Goal: Task Accomplishment & Management: Use online tool/utility

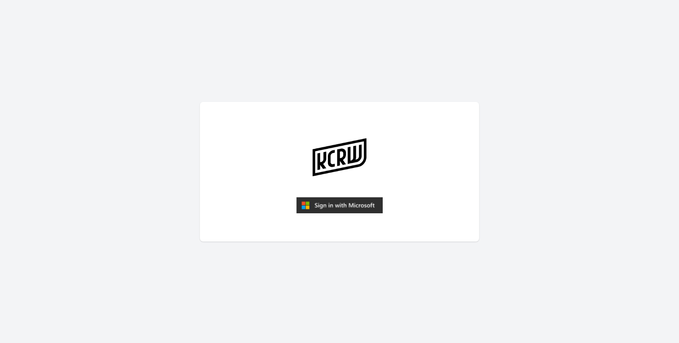
click at [315, 207] on img "submit" at bounding box center [339, 205] width 86 height 17
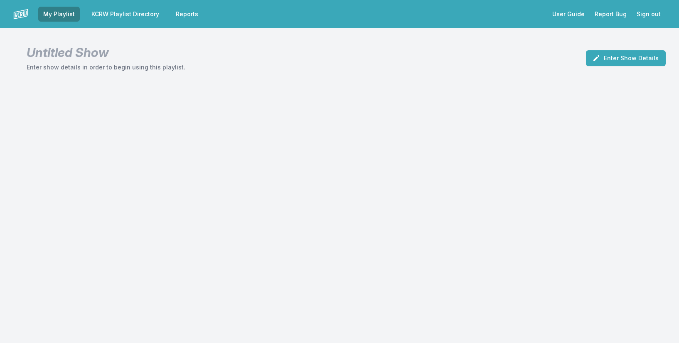
click at [138, 16] on link "KCRW Playlist Directory" at bounding box center [125, 14] width 78 height 15
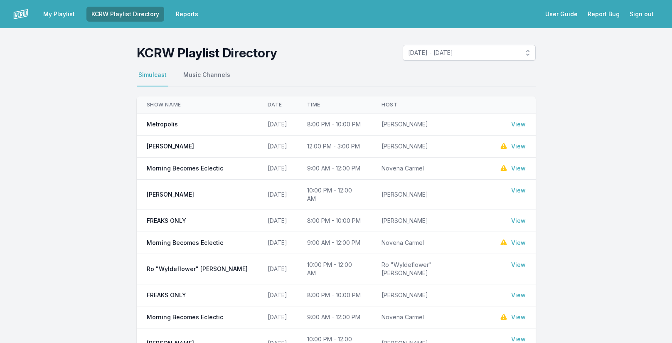
click at [512, 169] on link "View" at bounding box center [518, 168] width 15 height 8
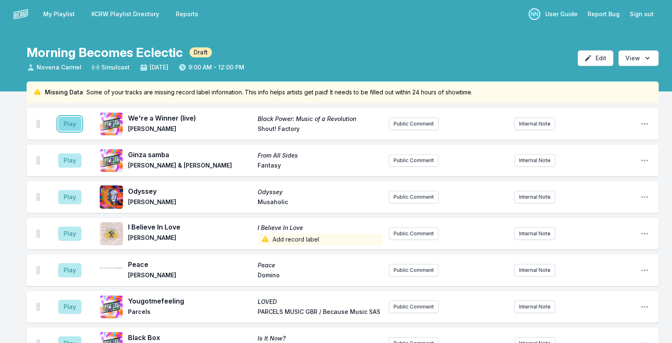
click at [75, 125] on button "Play" at bounding box center [69, 124] width 23 height 14
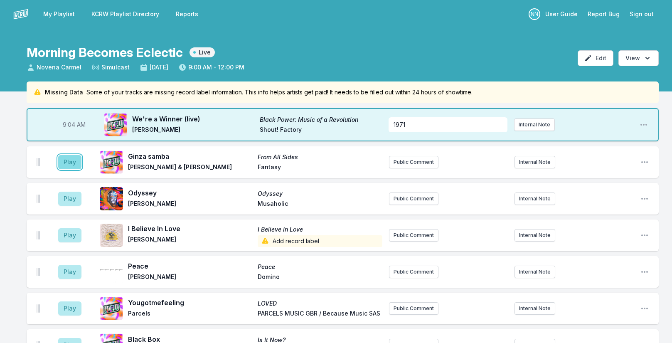
click at [65, 161] on button "Play" at bounding box center [69, 162] width 23 height 14
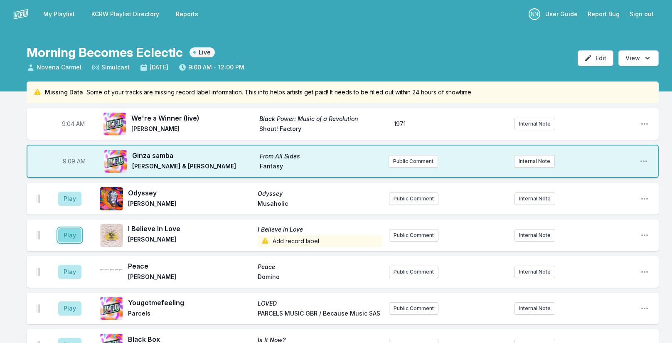
click at [64, 237] on button "Play" at bounding box center [69, 235] width 23 height 14
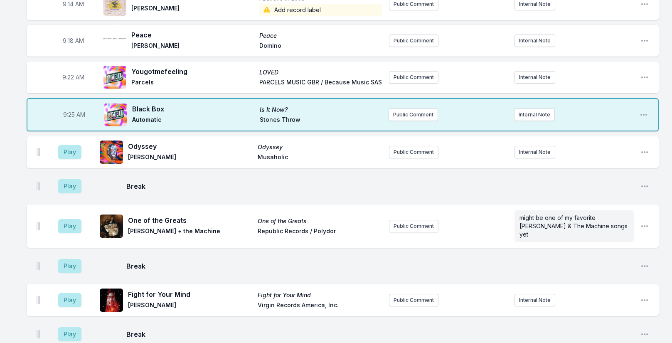
scroll to position [208, 0]
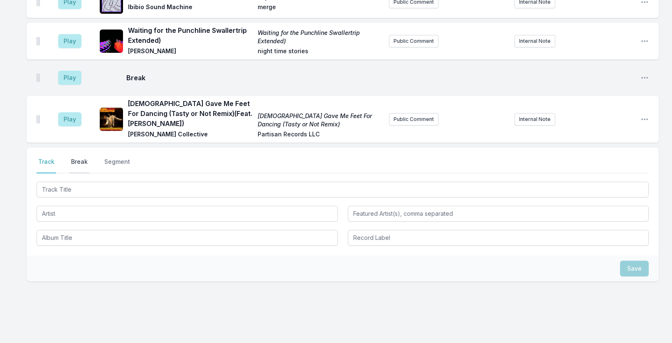
click at [73, 157] on button "Break" at bounding box center [79, 165] width 20 height 16
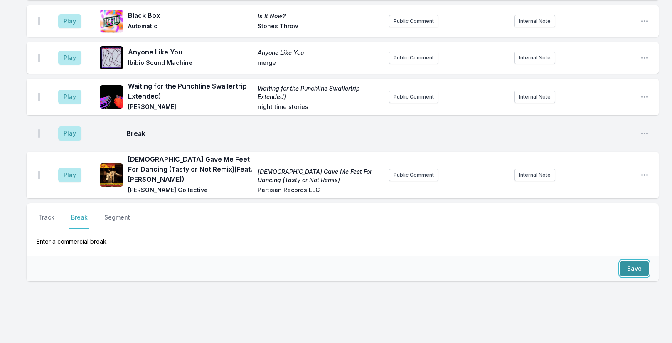
click at [636, 261] on button "Save" at bounding box center [634, 269] width 29 height 16
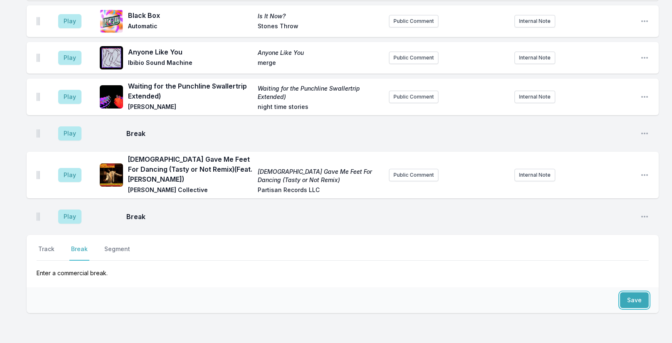
scroll to position [904, 0]
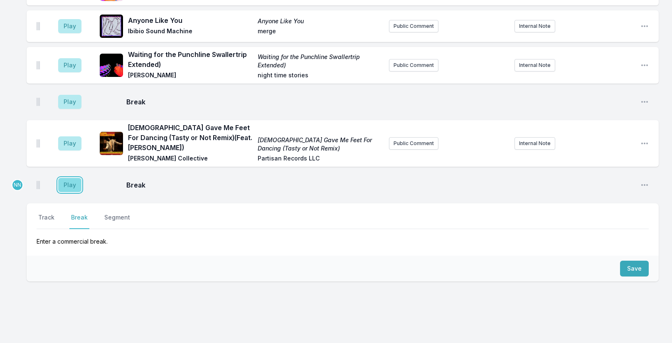
click at [73, 178] on button "Play" at bounding box center [69, 185] width 23 height 14
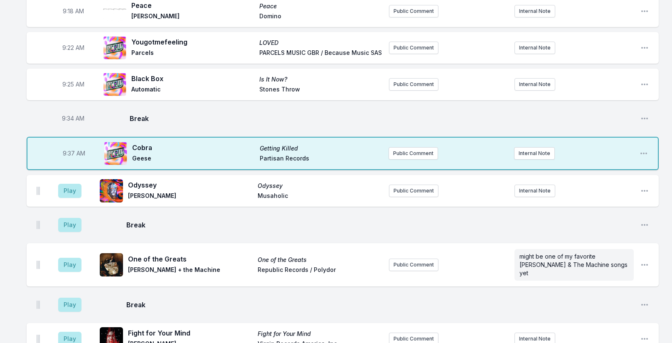
scroll to position [208, 0]
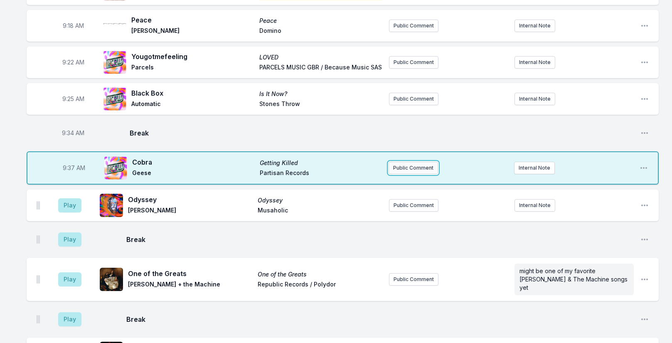
click at [420, 167] on button "Public Comment" at bounding box center [413, 168] width 49 height 12
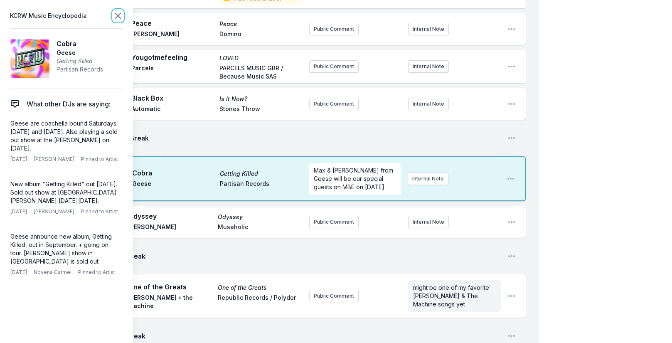
click at [116, 13] on icon at bounding box center [118, 15] width 5 height 5
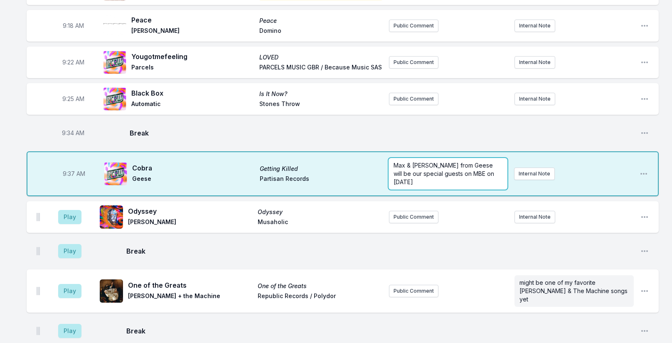
click at [451, 185] on p "Max & [PERSON_NAME] from Geese will be our special guests on MBE on [DATE]" at bounding box center [448, 173] width 109 height 25
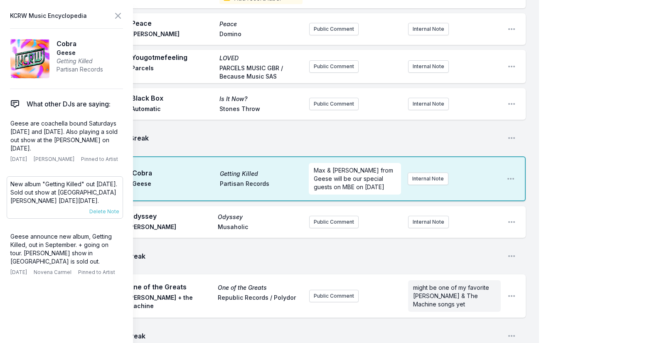
click at [57, 189] on p "New album "Getting Killed" out [DATE]. Sold out show at [GEOGRAPHIC_DATA][PERSO…" at bounding box center [64, 192] width 109 height 25
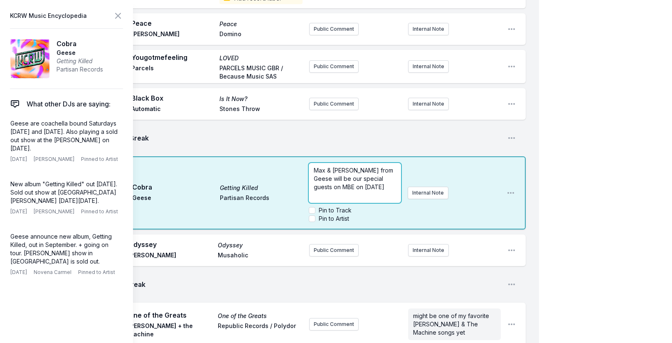
click at [374, 186] on p "Max & [PERSON_NAME] from Geese will be our special guests on MBE on [DATE]" at bounding box center [355, 178] width 82 height 25
click at [373, 188] on p "Max & [PERSON_NAME] from Geese will be our special guests on MBE on [DATE]" at bounding box center [355, 178] width 82 height 25
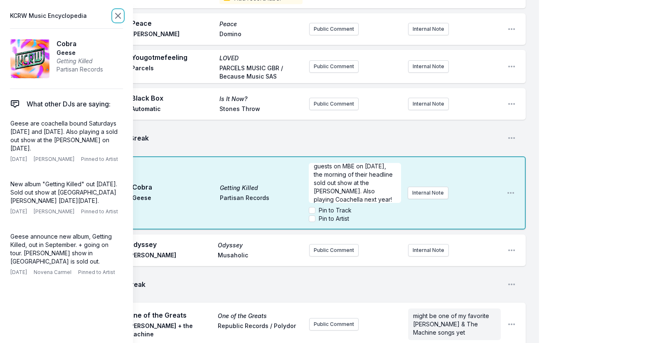
click at [116, 16] on icon at bounding box center [118, 16] width 10 height 10
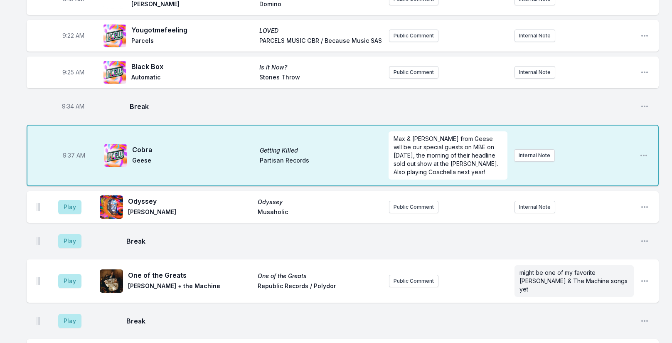
scroll to position [249, 0]
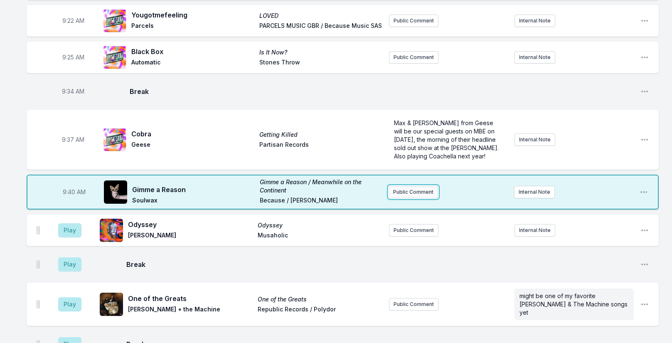
click at [429, 191] on button "Public Comment" at bounding box center [413, 192] width 49 height 12
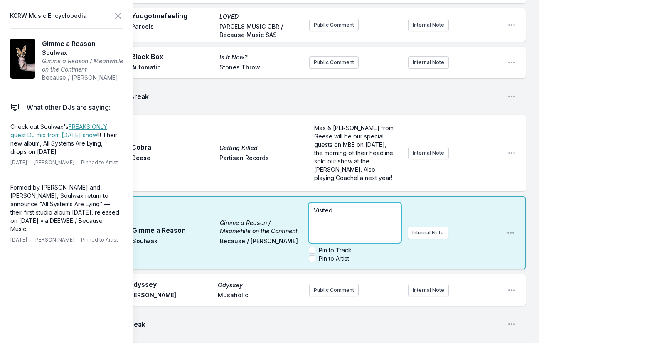
drag, startPoint x: 348, startPoint y: 201, endPoint x: 288, endPoint y: 202, distance: 59.4
click at [289, 202] on div "9:40 AM Gimme a Reason Gimme a Reason / Meanwhile on the Continent Soulwax Beca…" at bounding box center [276, 232] width 499 height 73
drag, startPoint x: 314, startPoint y: 201, endPoint x: 381, endPoint y: 214, distance: 68.5
click at [381, 214] on span "great live mix from electronic legendary duo Soulwax on Freaks Only earlier thi…" at bounding box center [355, 227] width 83 height 40
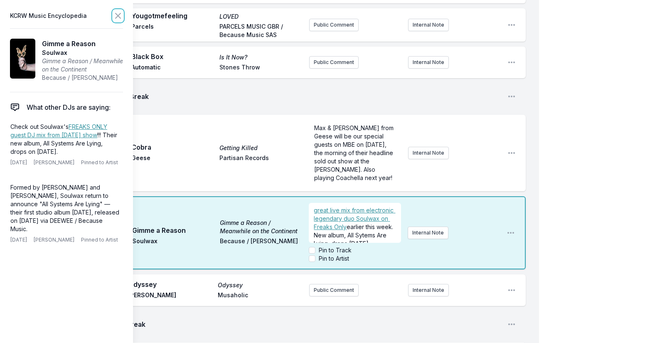
click at [116, 14] on icon at bounding box center [118, 15] width 5 height 5
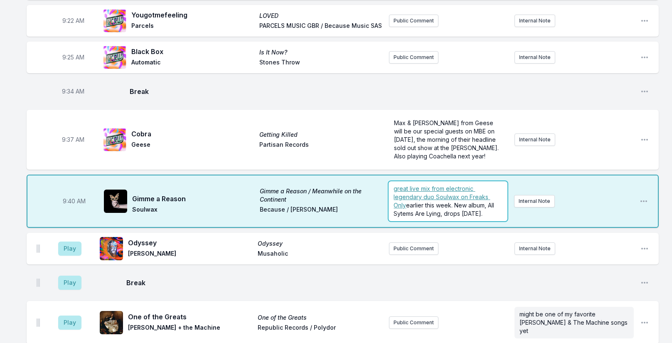
click at [438, 216] on span "earlier this week. New album, All Sytems Are Lying, drops [DATE]." at bounding box center [445, 209] width 102 height 15
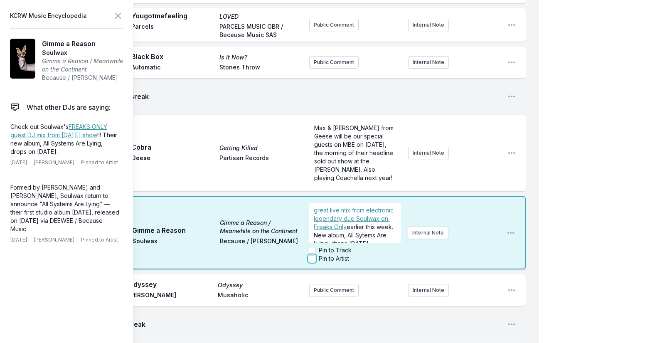
click at [311, 255] on input "Pin to Artist" at bounding box center [312, 258] width 7 height 7
checkbox input "true"
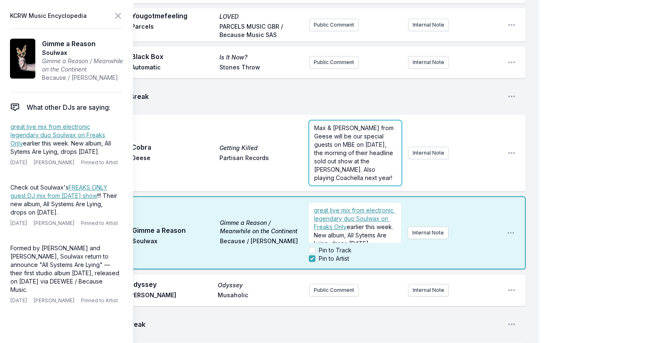
click at [333, 166] on form "Max & [PERSON_NAME] from Geese will be our special guests on MBE on [DATE], the…" at bounding box center [355, 153] width 93 height 65
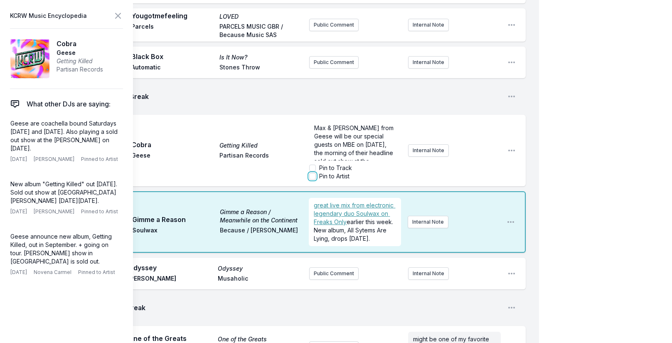
click at [312, 175] on input "Pin to Artist" at bounding box center [312, 176] width 7 height 7
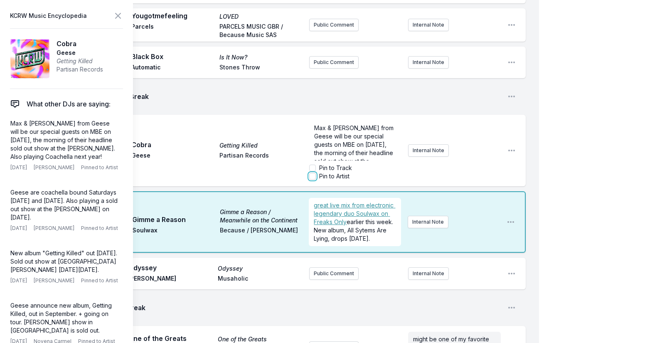
checkbox input "true"
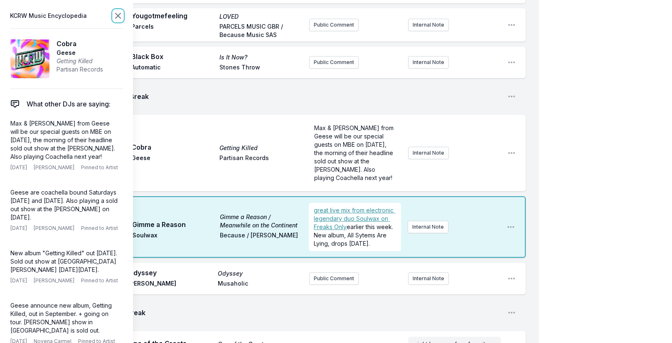
click at [119, 18] on icon at bounding box center [118, 16] width 10 height 10
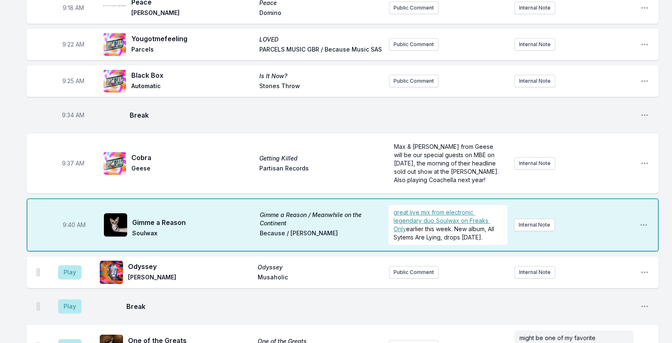
scroll to position [1387, 0]
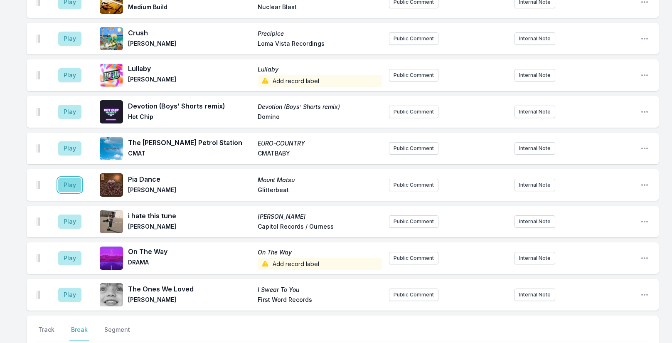
click at [70, 178] on button "Play" at bounding box center [69, 185] width 23 height 14
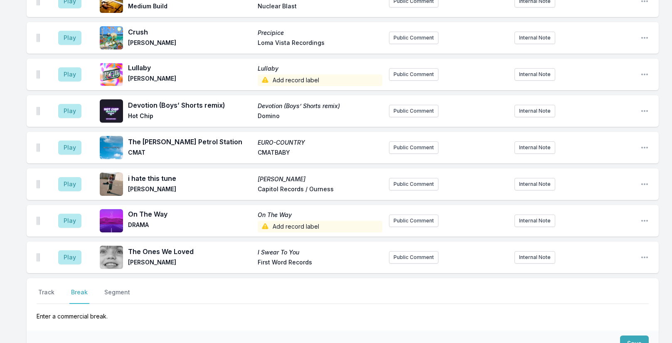
scroll to position [1499, 0]
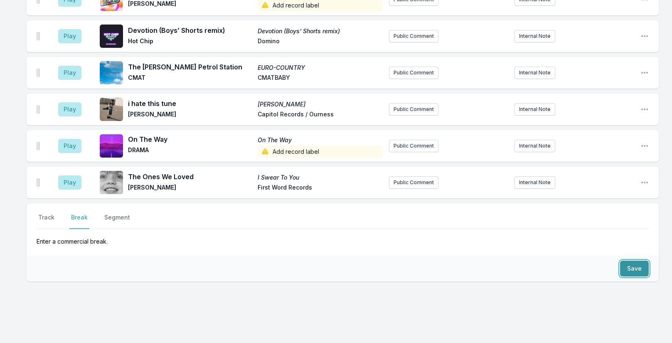
click at [638, 261] on button "Save" at bounding box center [634, 269] width 29 height 16
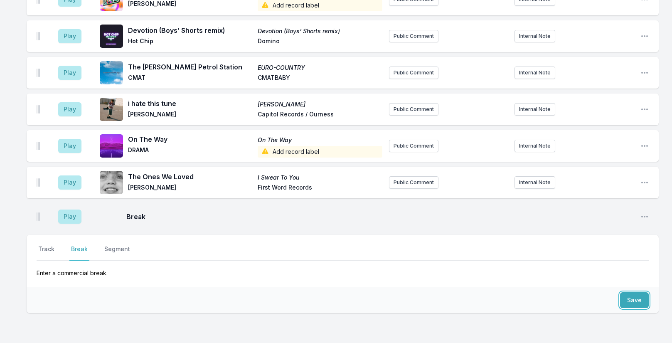
scroll to position [1530, 0]
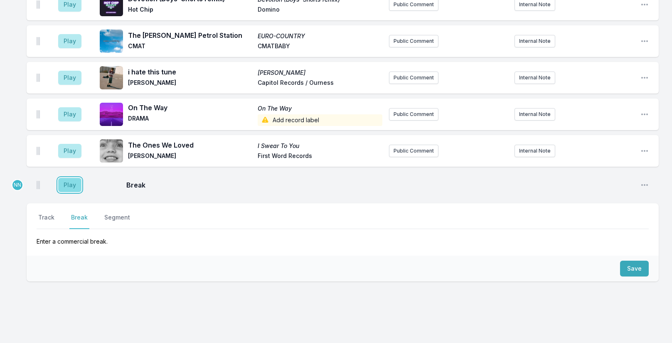
click at [72, 178] on button "Play" at bounding box center [69, 185] width 23 height 14
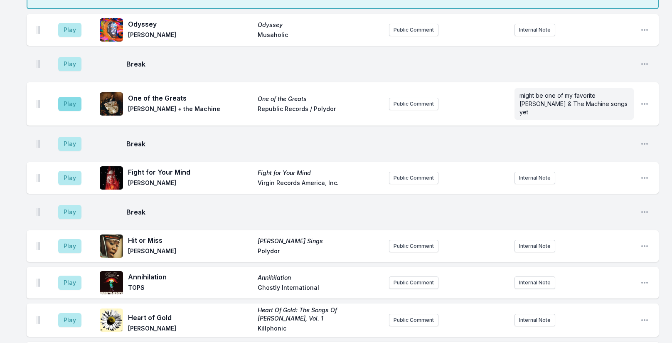
scroll to position [533, 0]
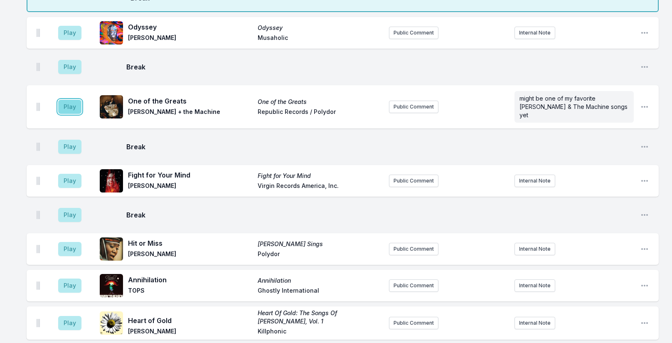
click at [69, 102] on button "Play" at bounding box center [69, 107] width 23 height 14
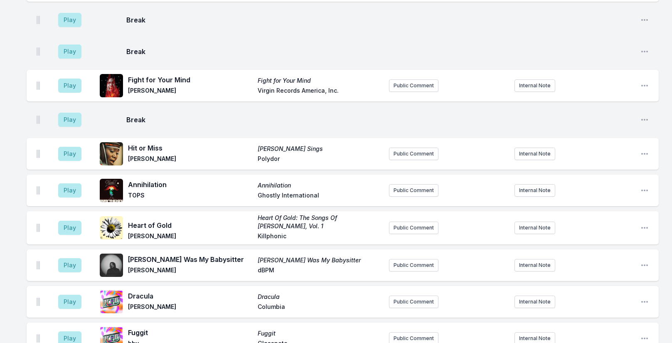
scroll to position [615, 0]
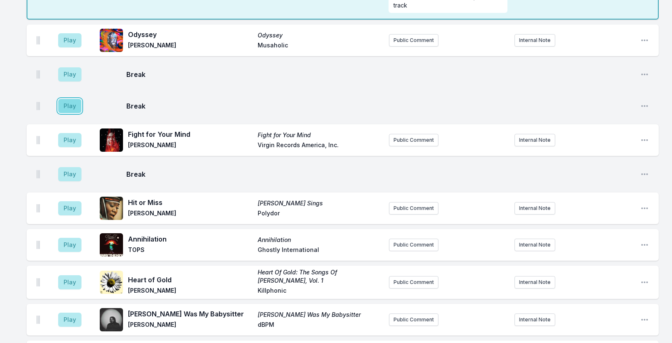
click at [70, 99] on button "Play" at bounding box center [69, 106] width 23 height 14
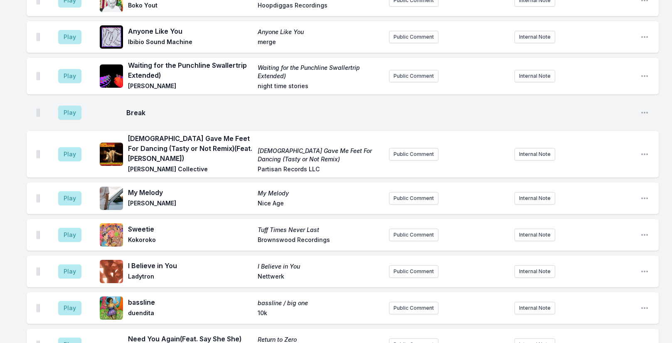
scroll to position [1155, 0]
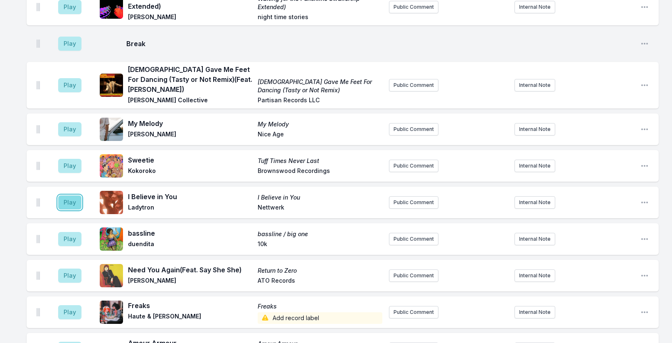
click at [67, 195] on button "Play" at bounding box center [69, 202] width 23 height 14
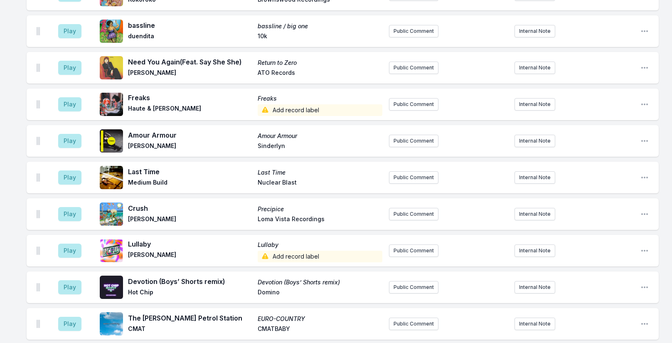
scroll to position [1529, 0]
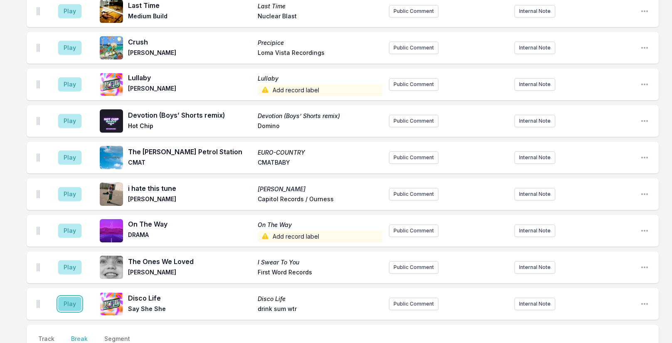
click at [72, 297] on button "Play" at bounding box center [69, 304] width 23 height 14
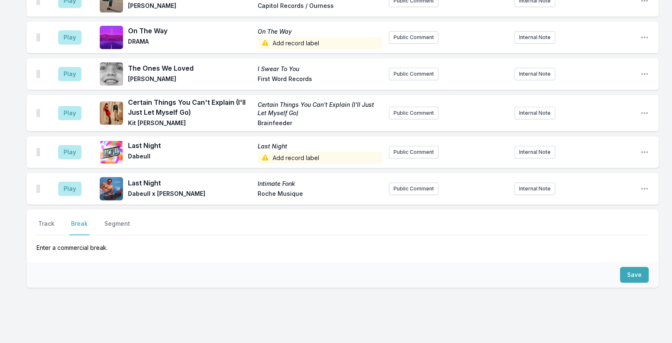
scroll to position [1838, 0]
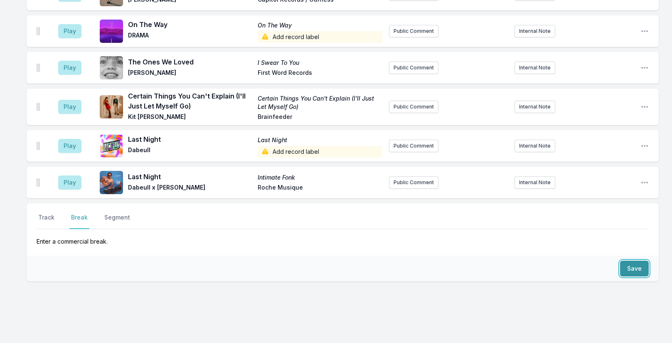
click at [636, 261] on button "Save" at bounding box center [634, 269] width 29 height 16
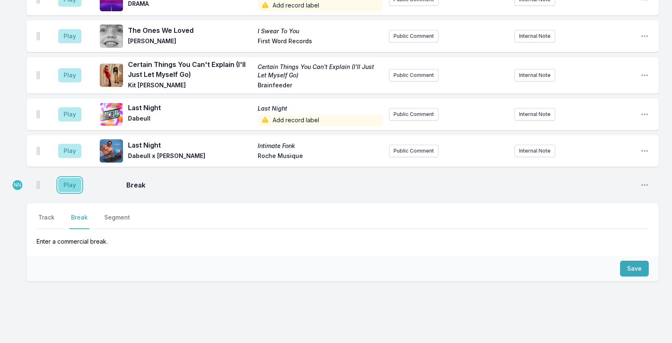
click at [73, 178] on button "Play" at bounding box center [69, 185] width 23 height 14
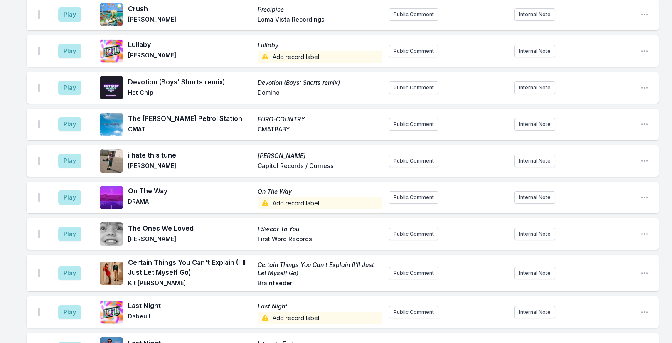
scroll to position [1745, 0]
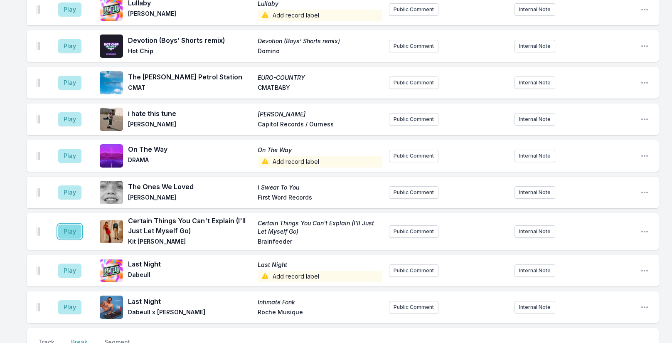
click at [71, 224] on button "Play" at bounding box center [69, 231] width 23 height 14
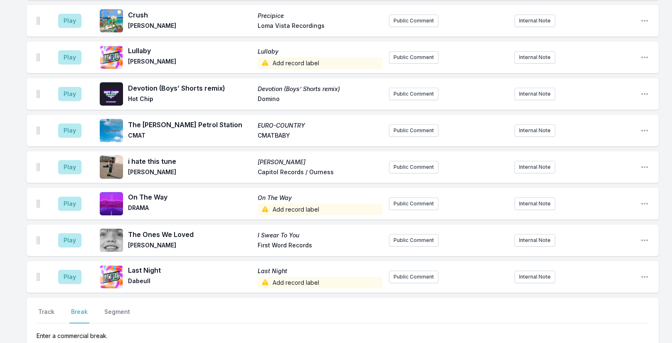
scroll to position [1906, 0]
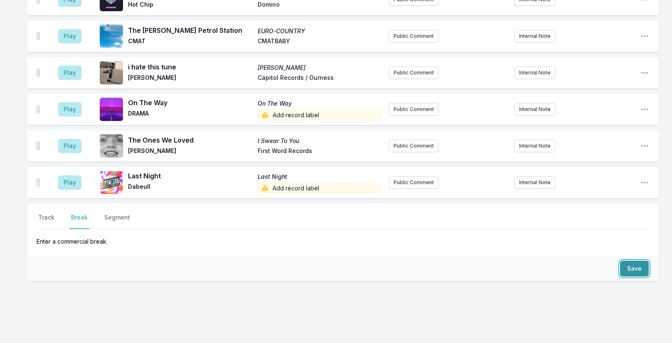
click at [633, 261] on button "Save" at bounding box center [634, 269] width 29 height 16
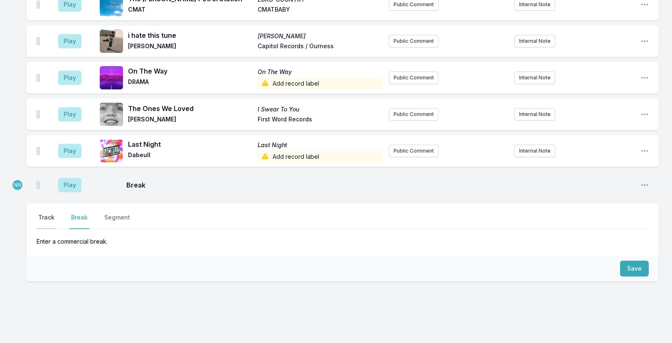
click at [45, 213] on button "Track" at bounding box center [47, 221] width 20 height 16
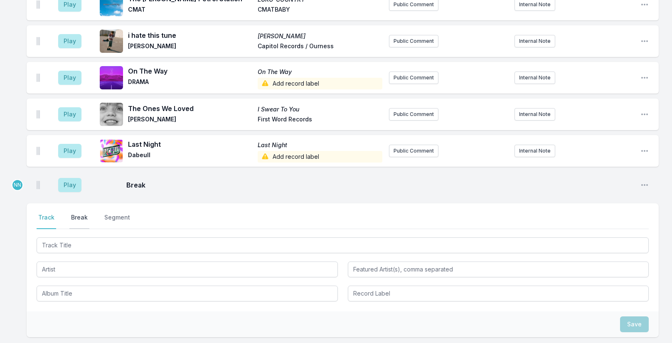
click at [76, 213] on button "Break" at bounding box center [79, 221] width 20 height 16
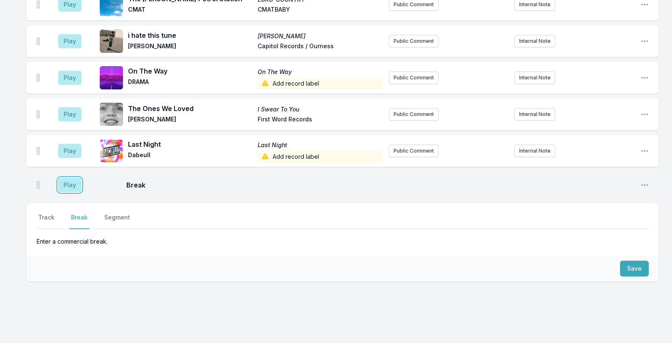
click at [74, 174] on aside "Play" at bounding box center [70, 185] width 47 height 27
click at [72, 178] on button "Play" at bounding box center [69, 185] width 23 height 14
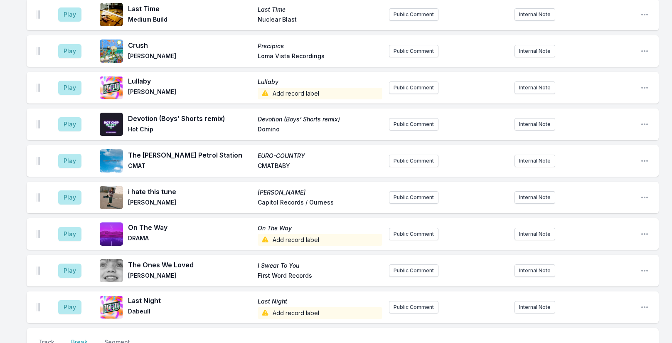
scroll to position [1151, 0]
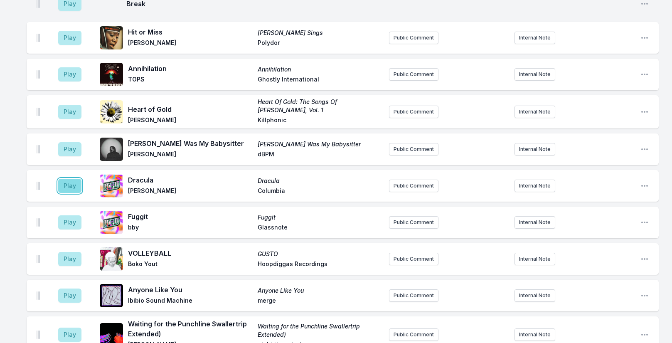
click at [69, 179] on button "Play" at bounding box center [69, 186] width 23 height 14
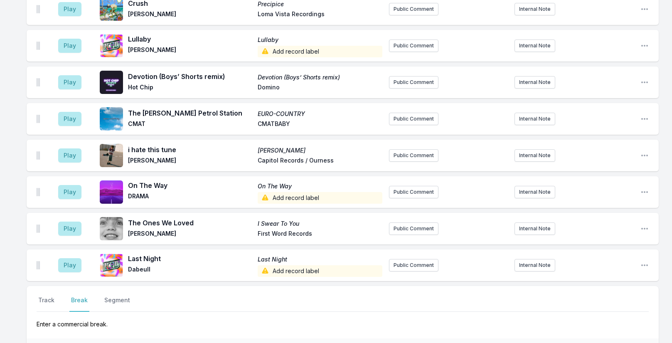
scroll to position [1974, 0]
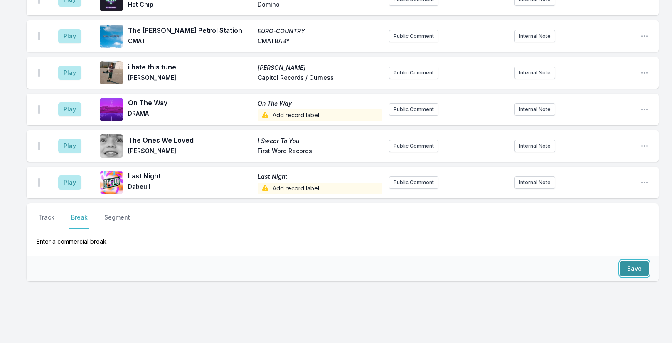
click at [633, 261] on button "Save" at bounding box center [634, 269] width 29 height 16
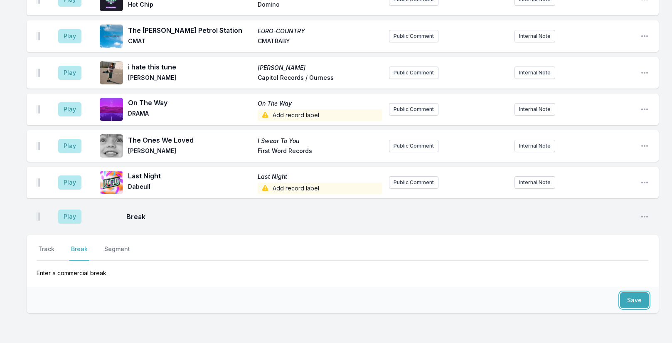
scroll to position [2006, 0]
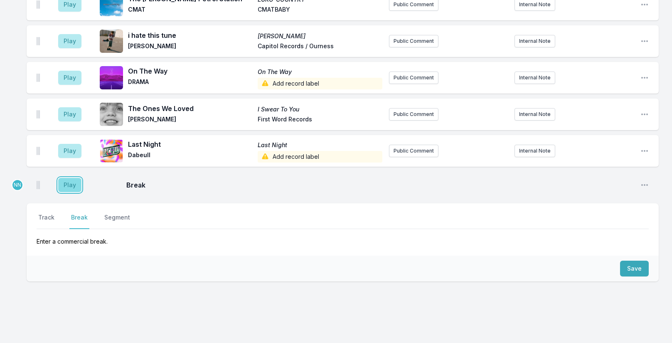
click at [69, 178] on button "Play" at bounding box center [69, 185] width 23 height 14
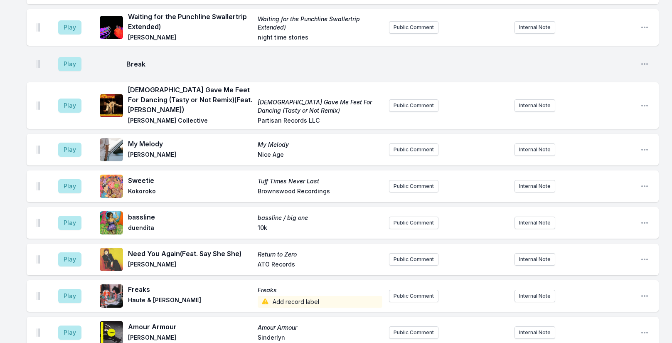
scroll to position [1590, 0]
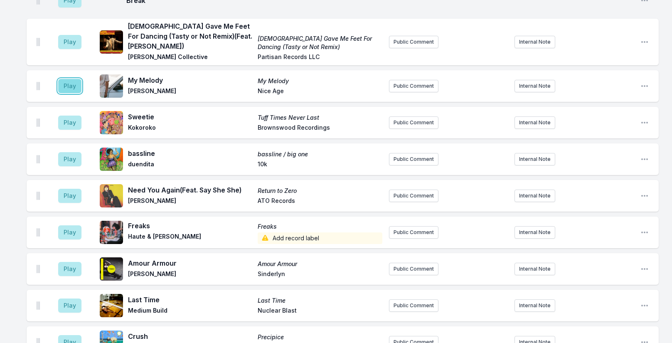
click at [70, 79] on button "Play" at bounding box center [69, 86] width 23 height 14
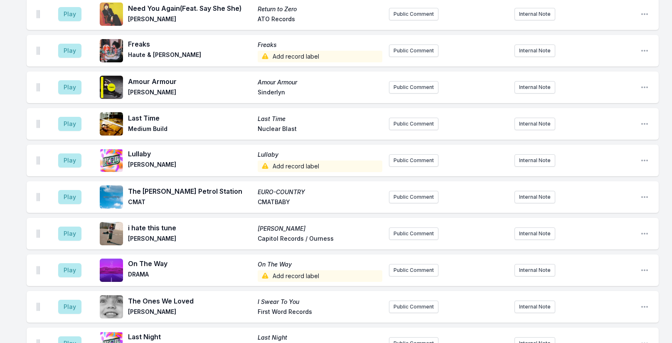
scroll to position [1964, 0]
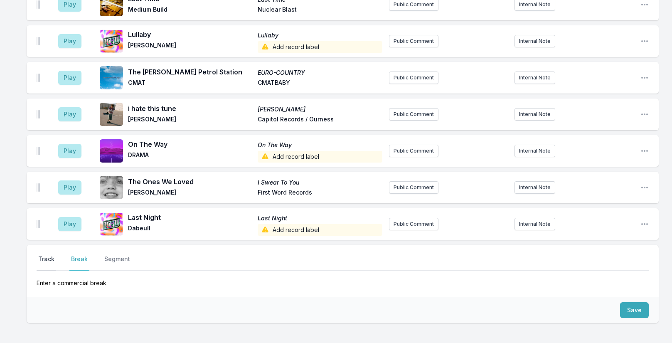
click at [50, 255] on button "Track" at bounding box center [47, 263] width 20 height 16
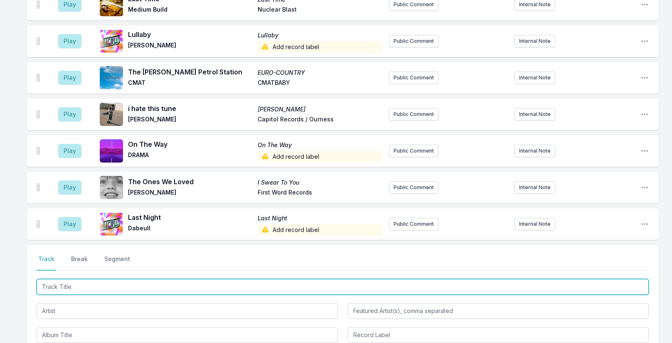
click at [90, 279] on input "Track Title" at bounding box center [343, 287] width 612 height 16
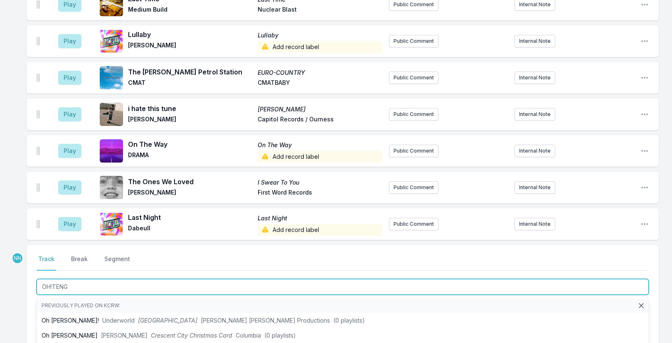
type input "OH!TENGO"
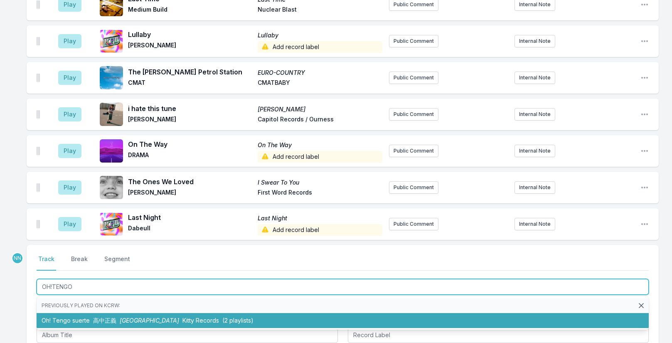
click at [103, 317] on span "高中正義" at bounding box center [104, 320] width 23 height 7
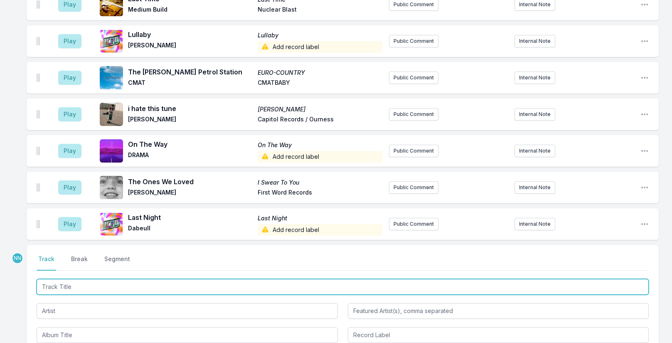
scroll to position [2001, 0]
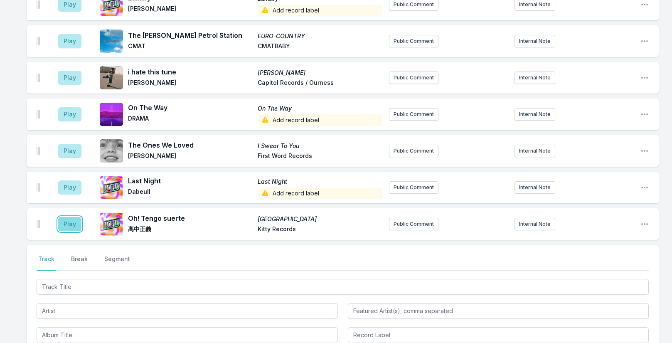
click at [71, 217] on button "Play" at bounding box center [69, 224] width 23 height 14
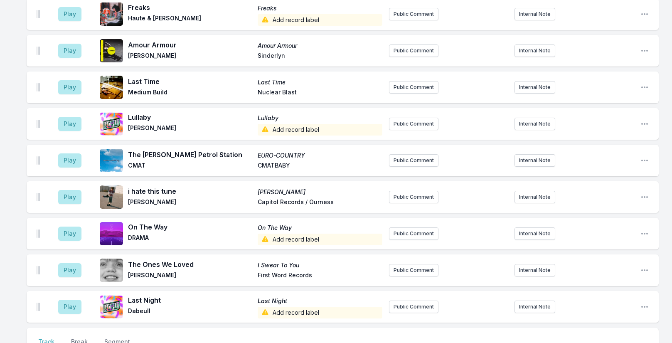
scroll to position [2098, 0]
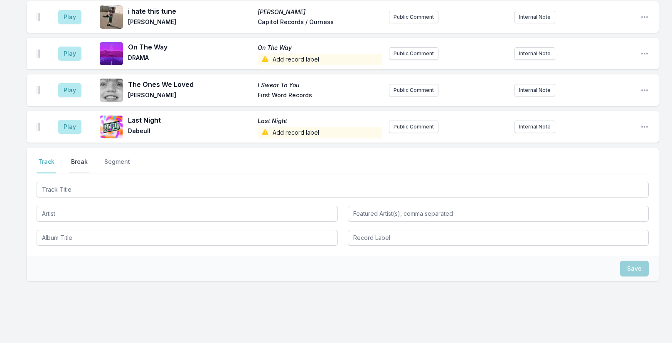
click at [79, 157] on button "Break" at bounding box center [79, 165] width 20 height 16
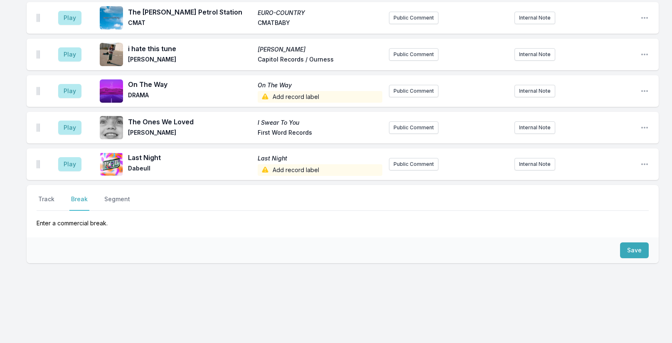
scroll to position [2042, 0]
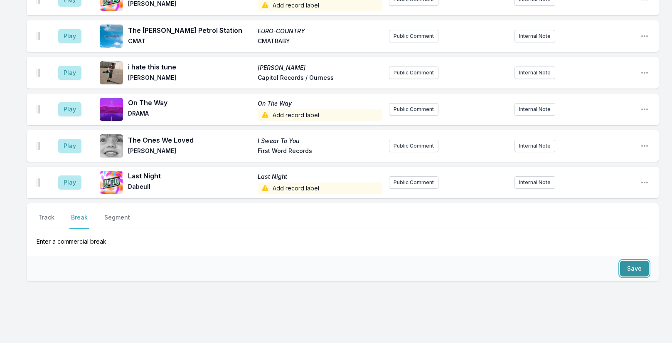
click at [636, 261] on button "Save" at bounding box center [634, 269] width 29 height 16
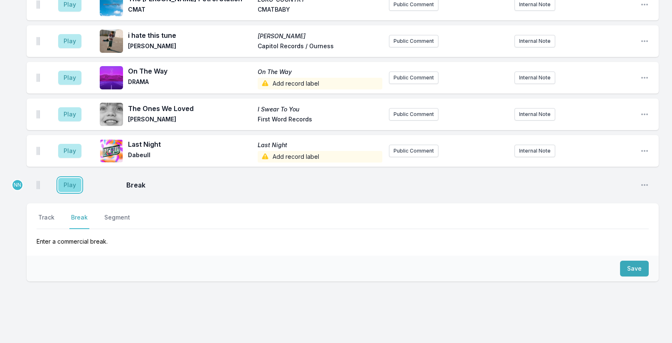
click at [76, 178] on button "Play" at bounding box center [69, 185] width 23 height 14
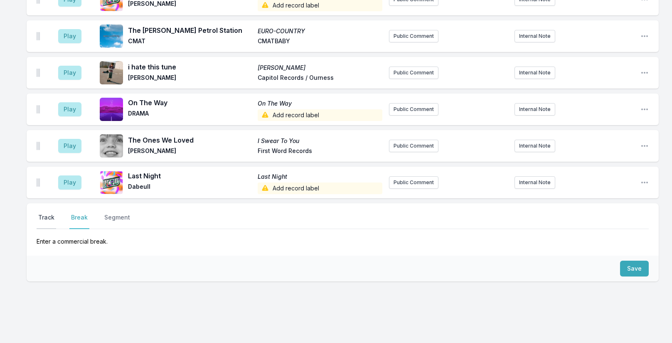
click at [47, 213] on button "Track" at bounding box center [47, 221] width 20 height 16
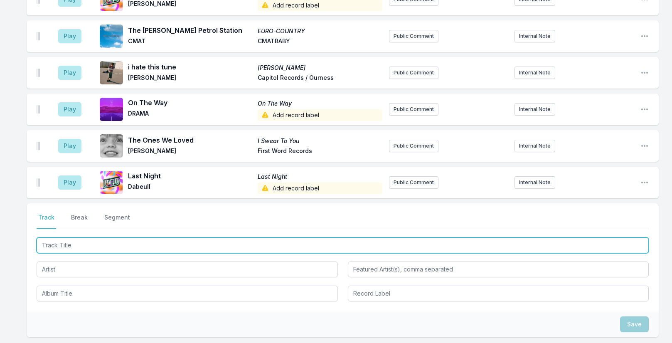
click at [108, 237] on input "Track Title" at bounding box center [343, 245] width 612 height 16
paste input "Wonder"
type input "Wonder"
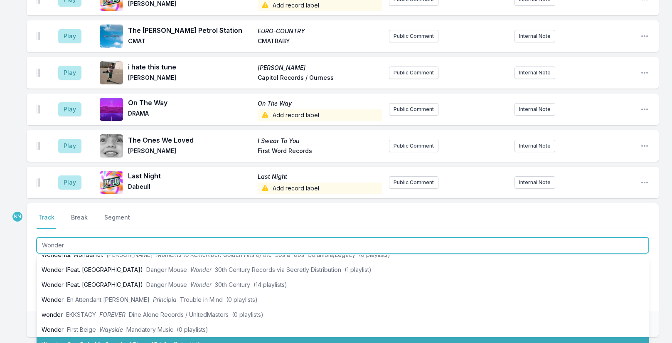
scroll to position [0, 0]
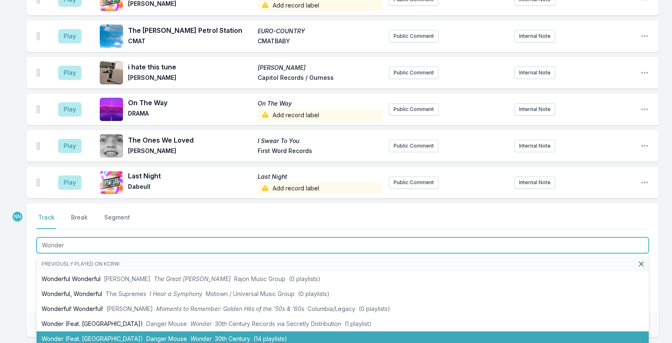
click at [92, 331] on li "Wonder (Feat. MorMor) Danger Mouse Wonder 30th Century (14 playlists)" at bounding box center [343, 338] width 612 height 15
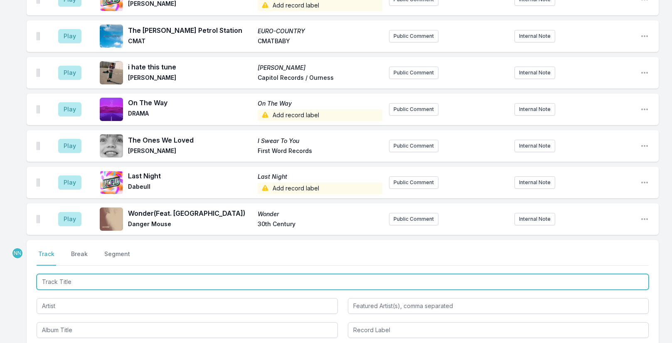
scroll to position [2111, 0]
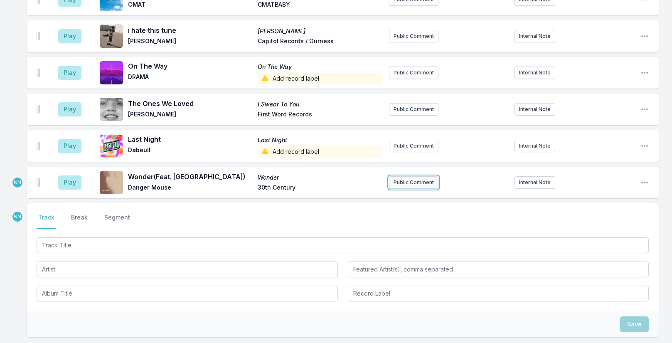
click at [405, 176] on button "Public Comment" at bounding box center [413, 182] width 49 height 12
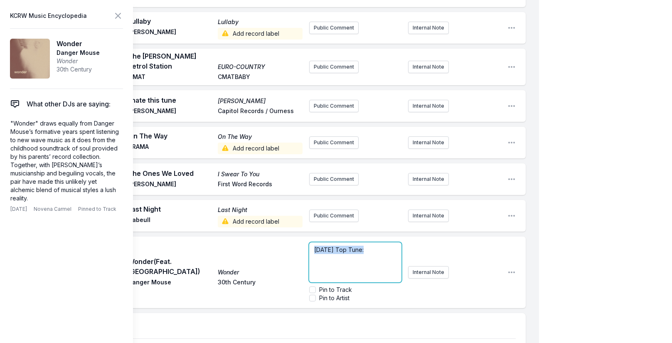
drag, startPoint x: 364, startPoint y: 222, endPoint x: 270, endPoint y: 220, distance: 94.8
click at [270, 236] on div "Play Wonder (Feat. MorMor) Wonder Danger Mouse 30th Century [DATE] Top Tune: Pi…" at bounding box center [276, 271] width 499 height 71
click at [382, 246] on p "﻿ [DATE] Top Tune :" at bounding box center [355, 250] width 83 height 8
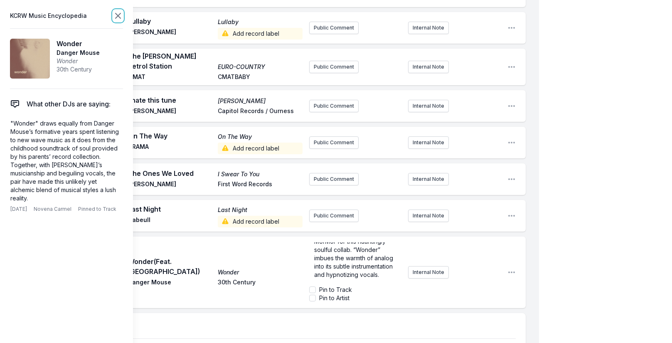
click at [117, 13] on icon at bounding box center [118, 16] width 10 height 10
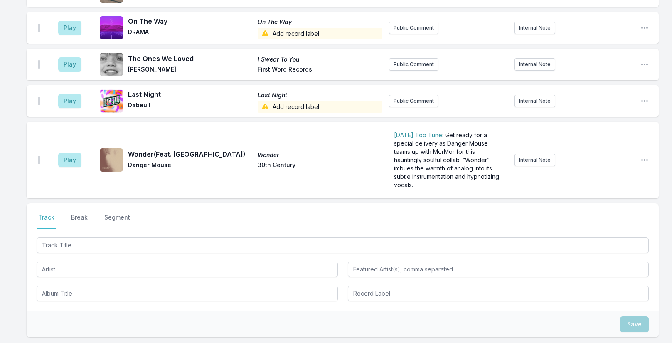
scroll to position [2114, 0]
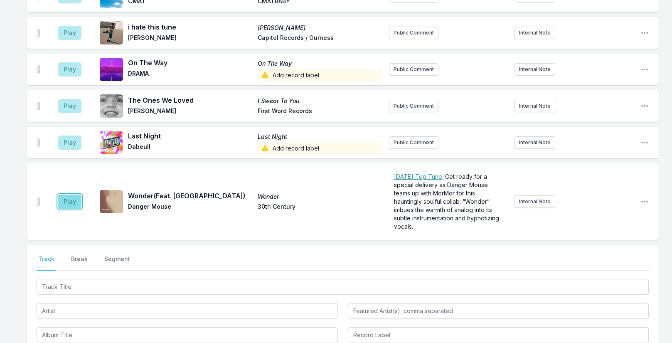
click at [74, 194] on button "Play" at bounding box center [69, 201] width 23 height 14
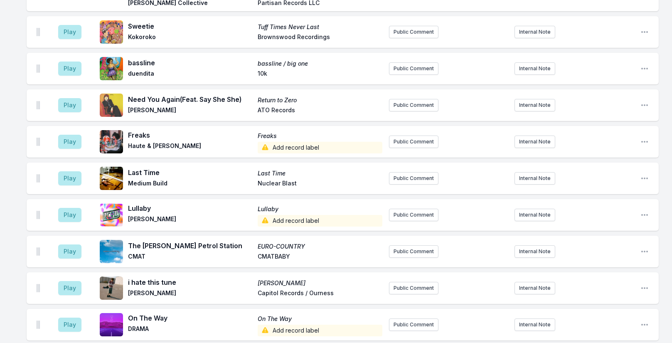
scroll to position [2155, 0]
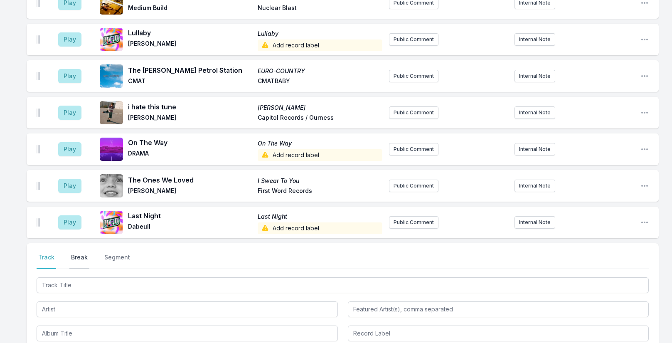
click at [84, 253] on button "Break" at bounding box center [79, 261] width 20 height 16
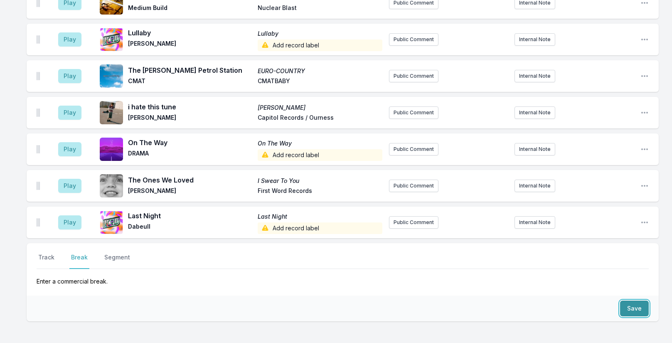
click at [631, 300] on button "Save" at bounding box center [634, 308] width 29 height 16
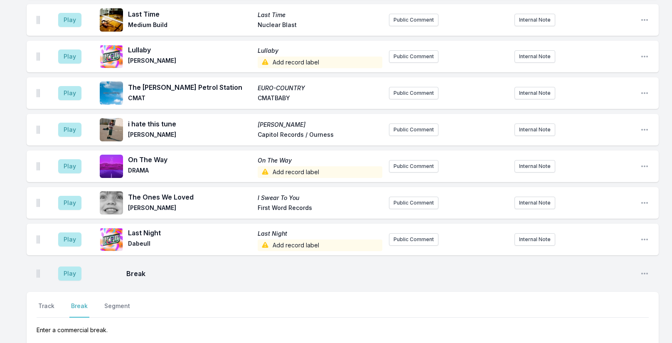
scroll to position [2227, 0]
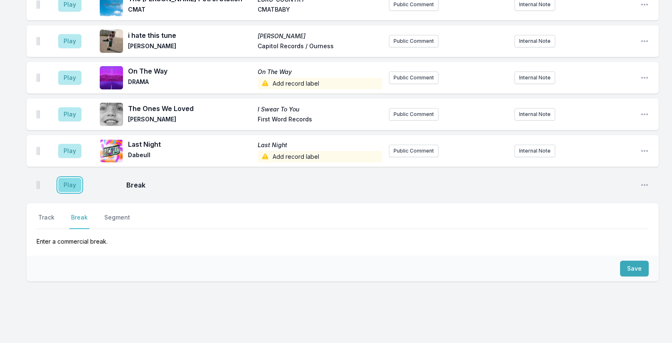
click at [73, 178] on button "Play" at bounding box center [69, 185] width 23 height 14
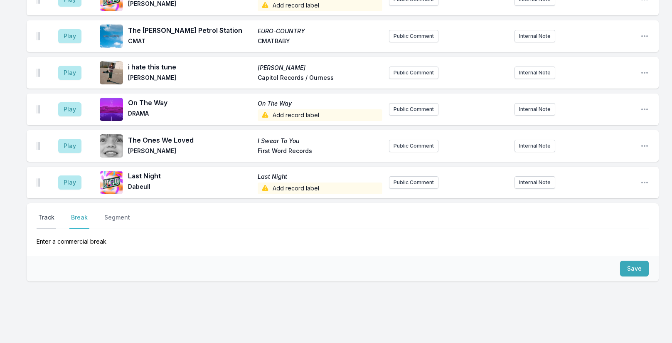
click at [49, 213] on button "Track" at bounding box center [47, 221] width 20 height 16
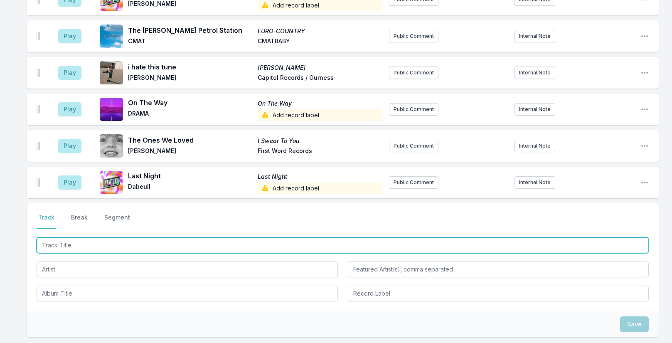
click at [90, 237] on input "Track Title" at bounding box center [343, 245] width 612 height 16
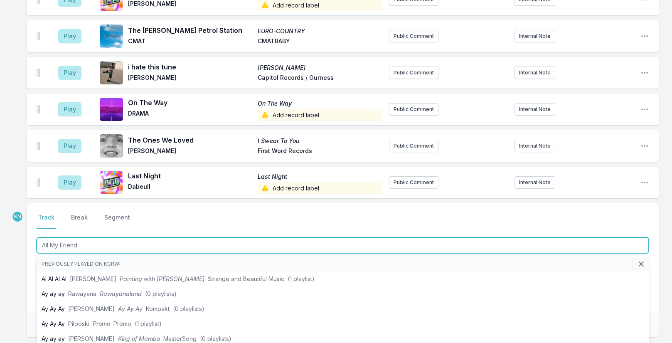
type input "All My Friends"
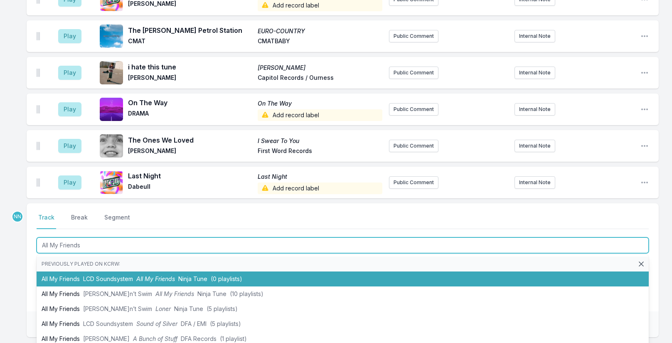
drag, startPoint x: 80, startPoint y: 263, endPoint x: 86, endPoint y: 263, distance: 5.8
click at [86, 271] on li "All My Friends LCD Soundsystem All My Friends Ninja Tune (0 playlists)" at bounding box center [343, 278] width 612 height 15
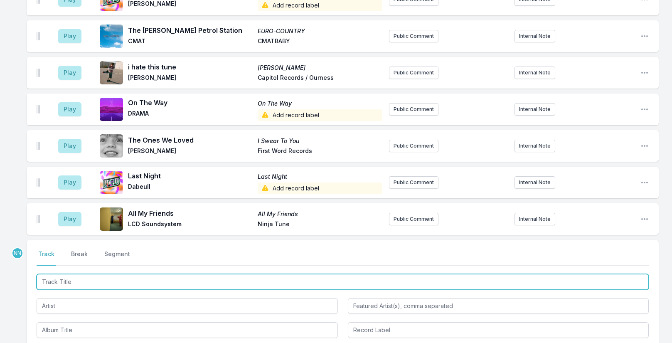
scroll to position [2263, 0]
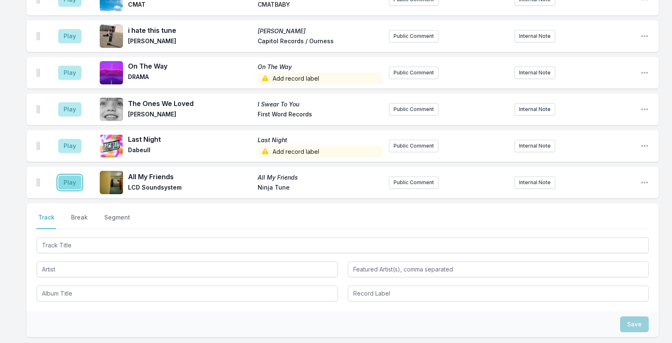
click at [70, 175] on button "Play" at bounding box center [69, 182] width 23 height 14
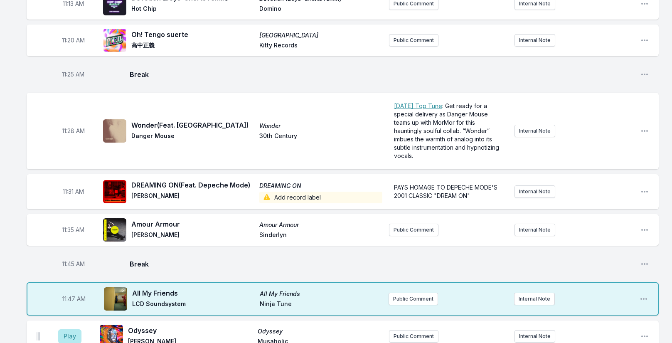
scroll to position [1349, 0]
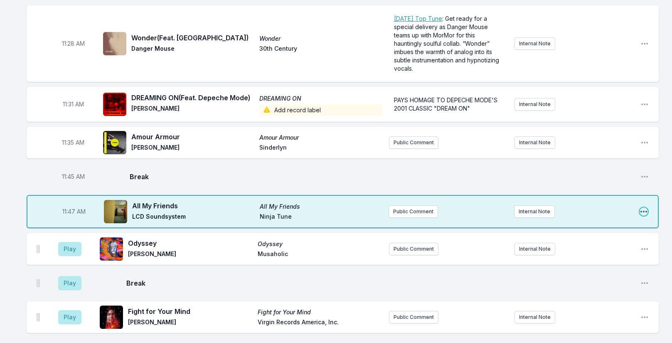
click at [641, 211] on icon "Open playlist item options" at bounding box center [643, 212] width 7 height 2
click at [578, 236] on button "Edit Track Details" at bounding box center [601, 243] width 93 height 15
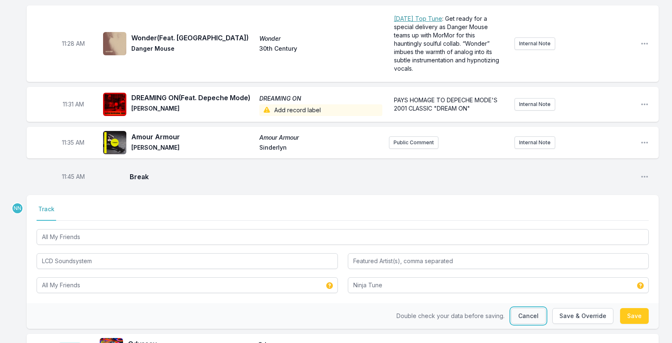
click at [534, 309] on button "Cancel" at bounding box center [528, 316] width 34 height 16
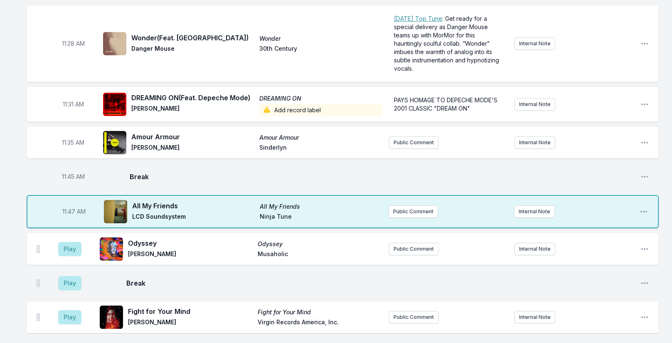
click at [639, 204] on div "11:47 AM All My Friends All My Friends LCD Soundsystem Ninja Tune Public Commen…" at bounding box center [343, 211] width 632 height 33
click at [643, 211] on icon "Open playlist item options" at bounding box center [643, 212] width 7 height 2
click at [580, 252] on button "Delete Entry" at bounding box center [601, 258] width 93 height 15
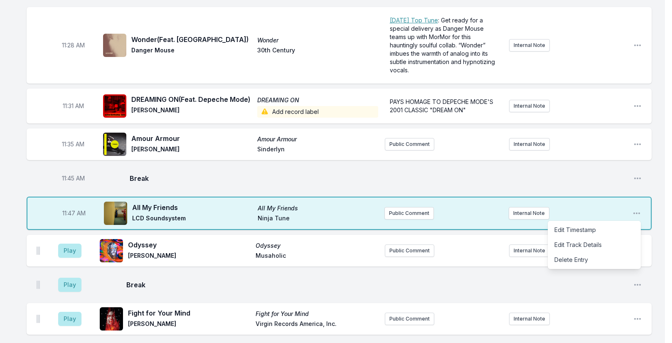
scroll to position [1340, 0]
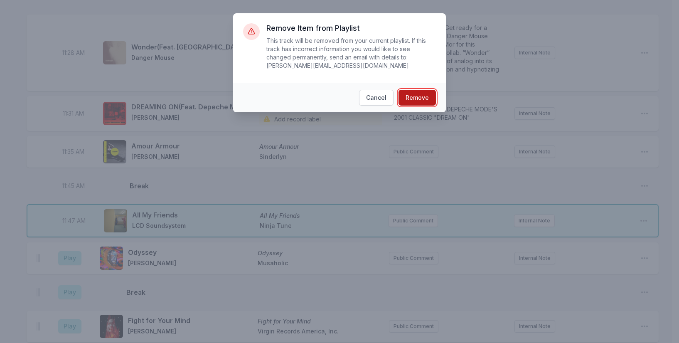
click at [411, 95] on button "Remove" at bounding box center [417, 98] width 37 height 16
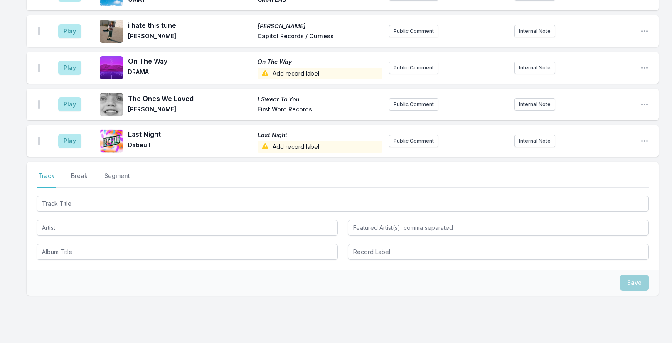
scroll to position [2283, 0]
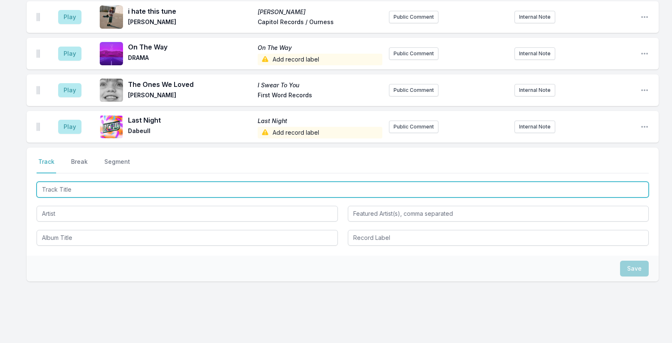
click at [95, 182] on input "Track Title" at bounding box center [343, 190] width 612 height 16
type input "All My Friends"
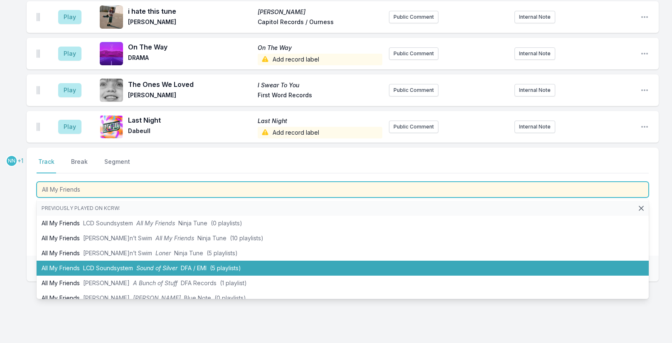
click at [101, 264] on span "LCD Soundsystem" at bounding box center [108, 267] width 50 height 7
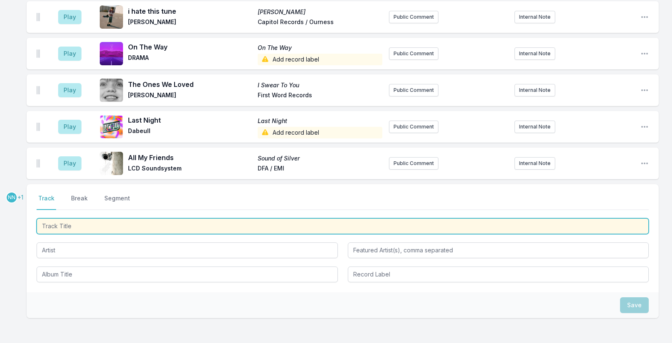
scroll to position [2319, 0]
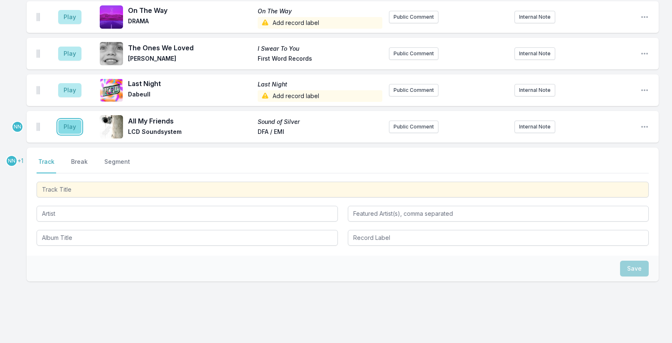
click at [73, 120] on button "Play" at bounding box center [69, 127] width 23 height 14
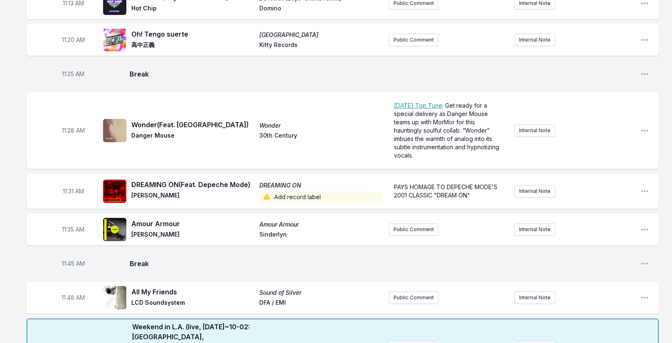
scroll to position [1363, 0]
